Goal: Information Seeking & Learning: Learn about a topic

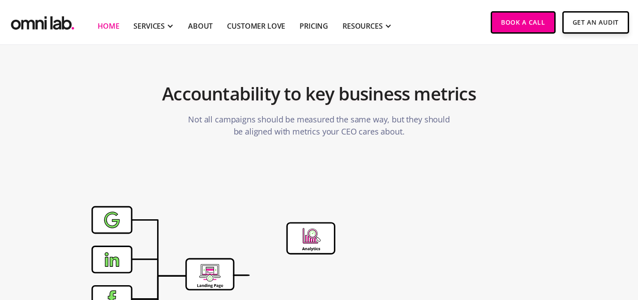
scroll to position [2739, 0]
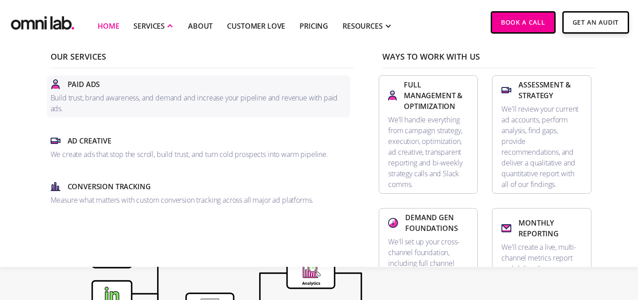
click at [68, 93] on p "Build trust, brand awareness, and demand and increase your pipeline and revenue…" at bounding box center [199, 103] width 297 height 22
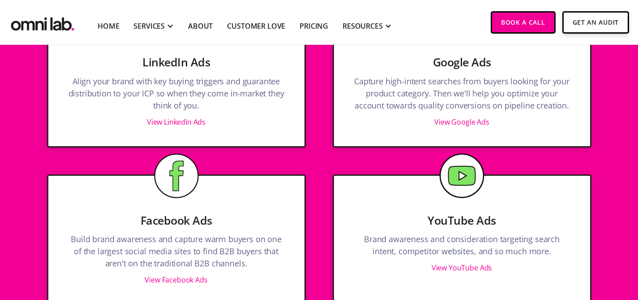
scroll to position [1136, 0]
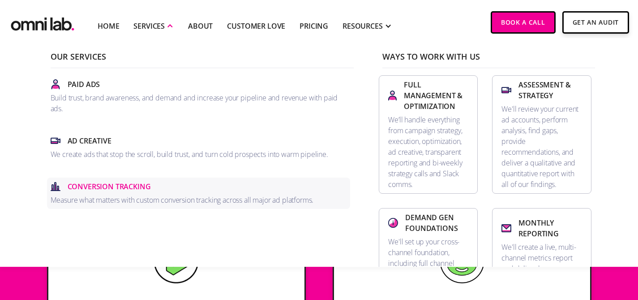
click at [126, 192] on p "Conversion Tracking" at bounding box center [109, 186] width 83 height 11
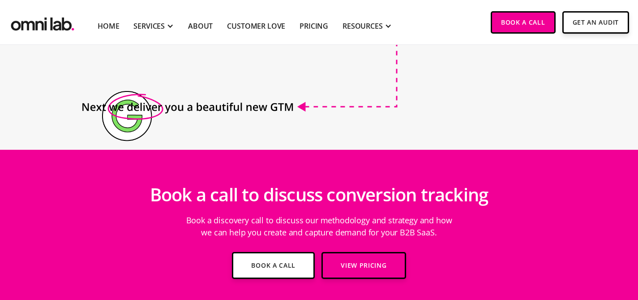
scroll to position [1212, 0]
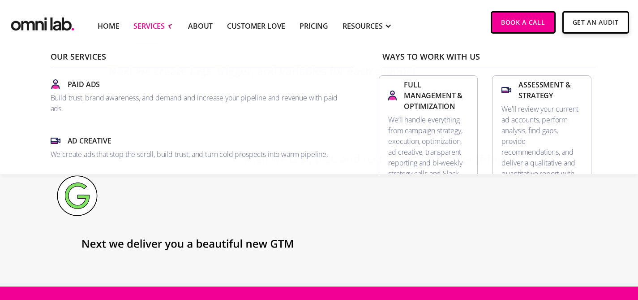
click at [164, 29] on div "SERVICES" at bounding box center [149, 26] width 31 height 11
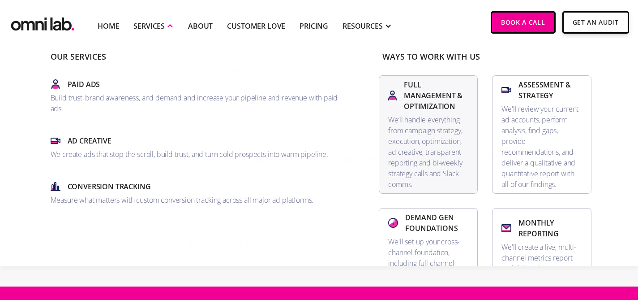
click at [388, 114] on p "We’ll handle everything from campaign strategy, execution, optimization, ad cre…" at bounding box center [428, 151] width 80 height 75
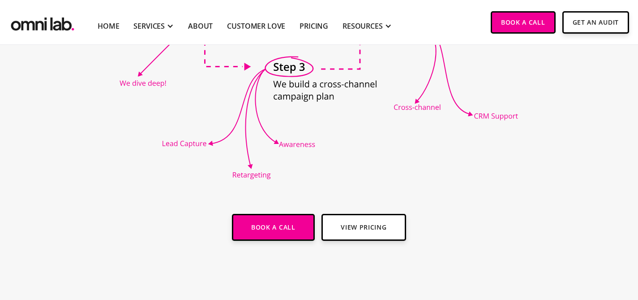
scroll to position [766, 0]
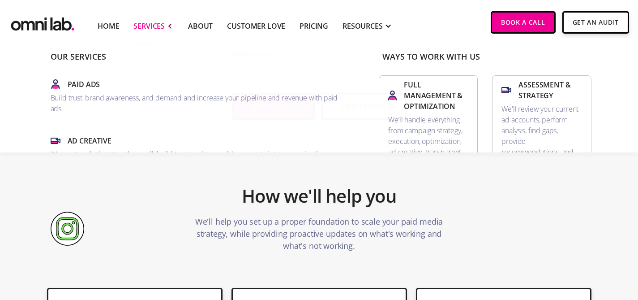
click at [143, 26] on div "SERVICES" at bounding box center [149, 26] width 31 height 11
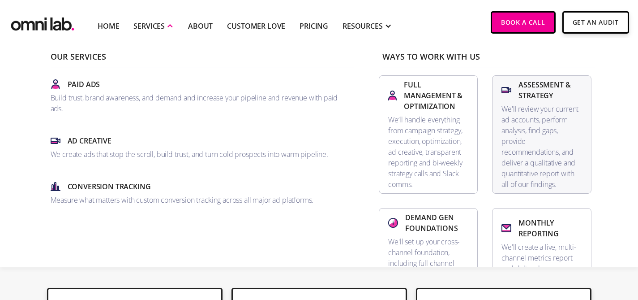
click at [502, 109] on p "We'll review your current ad accounts, perform analysis, find gaps, provide rec…" at bounding box center [542, 146] width 80 height 86
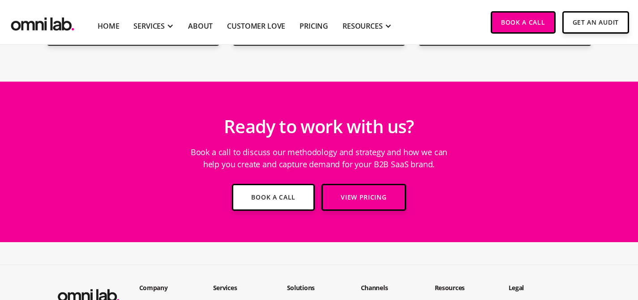
scroll to position [2219, 0]
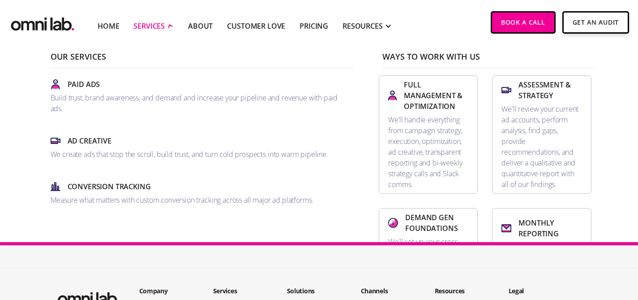
click at [164, 23] on div "SERVICES" at bounding box center [149, 26] width 31 height 11
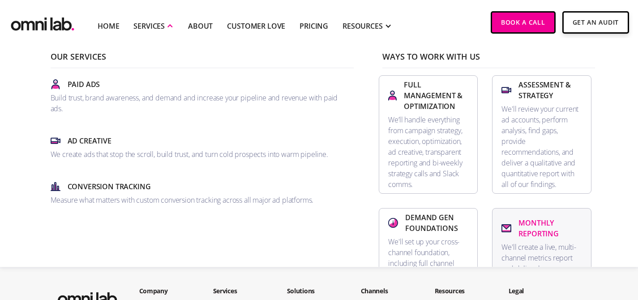
click at [519, 217] on p "Monthly Reporting" at bounding box center [550, 228] width 63 height 22
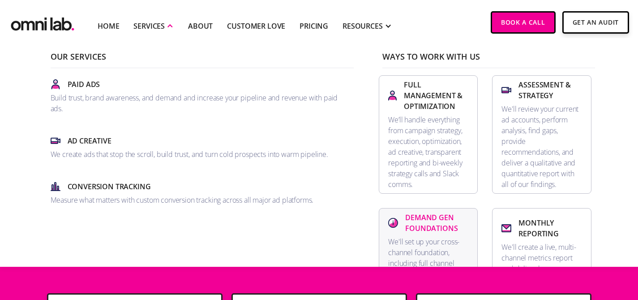
click at [405, 212] on p "Demand Gen Foundations" at bounding box center [436, 223] width 63 height 22
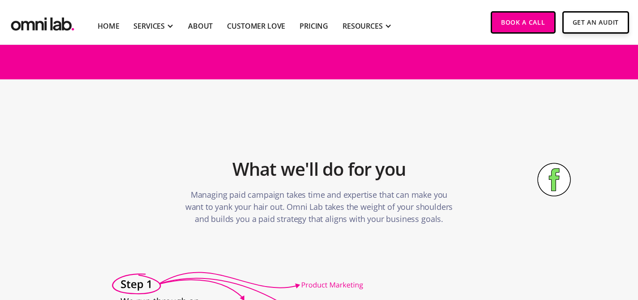
scroll to position [1520, 0]
